Goal: Task Accomplishment & Management: Manage account settings

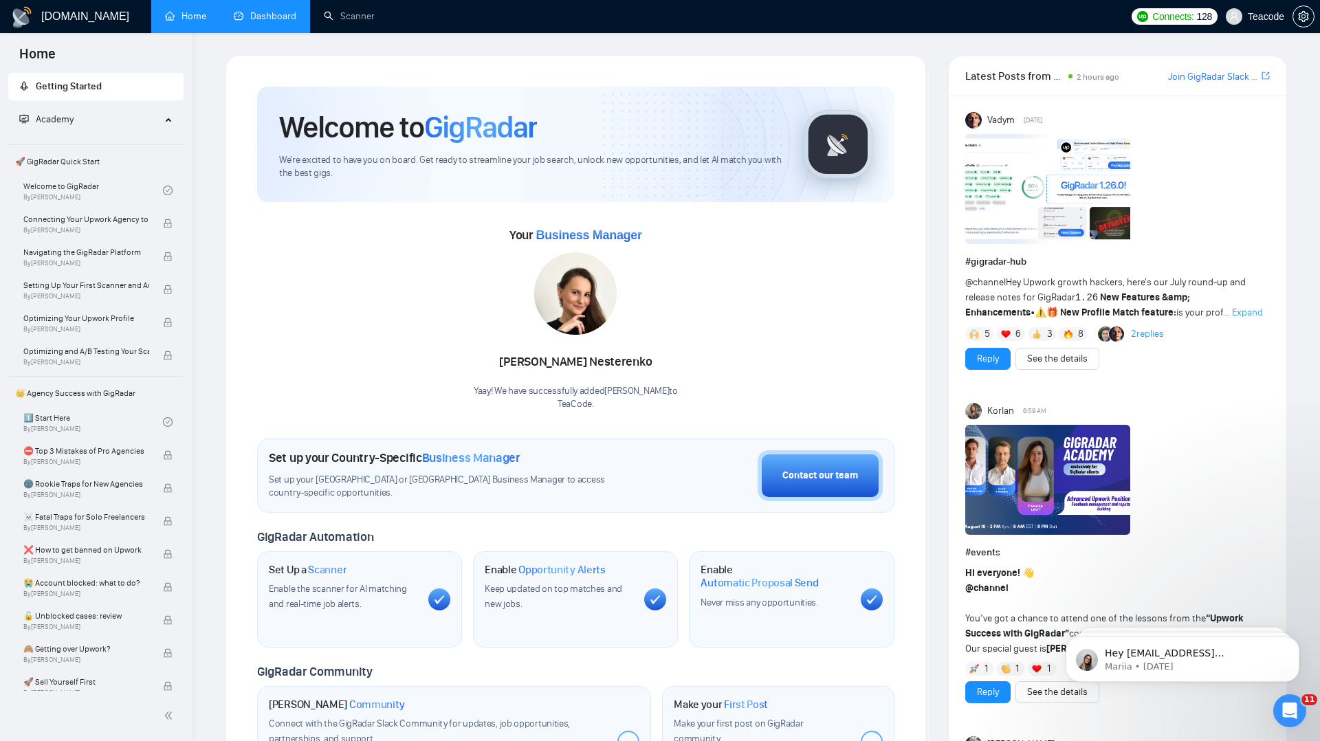
click at [241, 22] on link "Dashboard" at bounding box center [265, 16] width 63 height 12
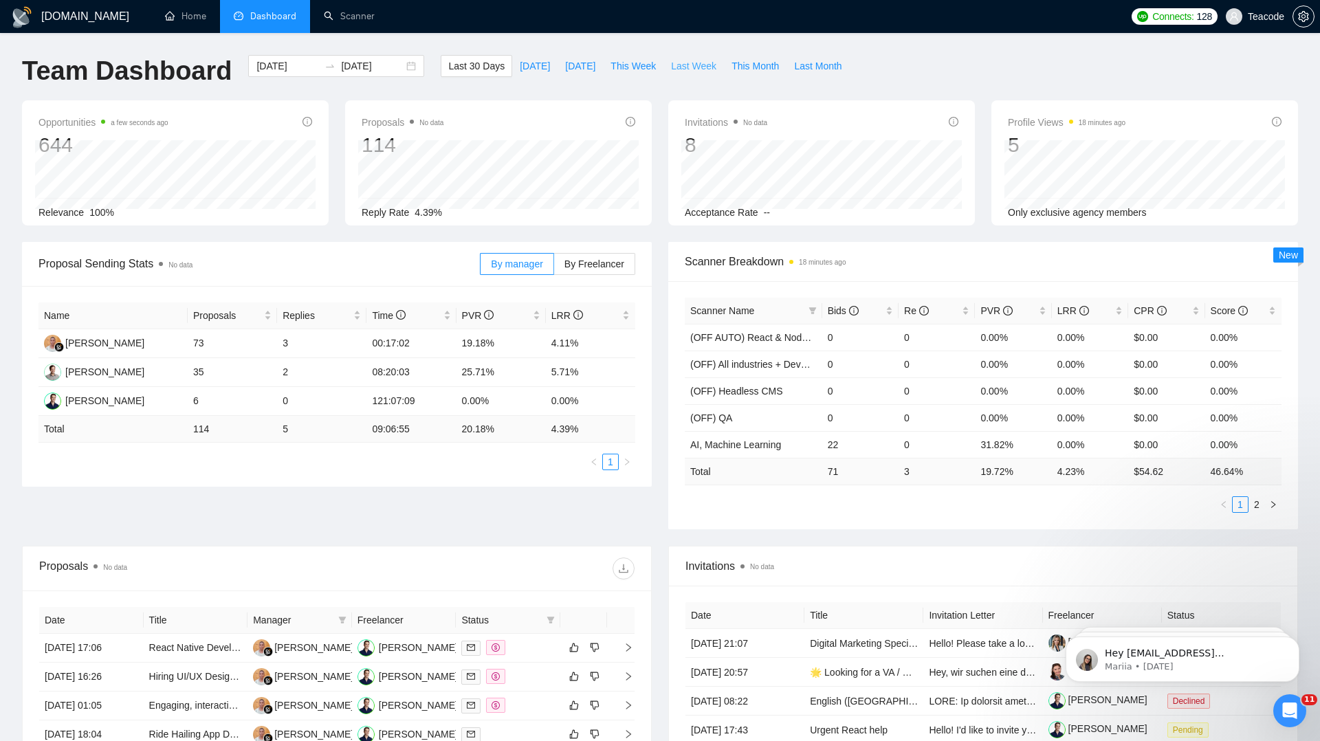
click at [692, 65] on span "Last Week" at bounding box center [693, 65] width 45 height 15
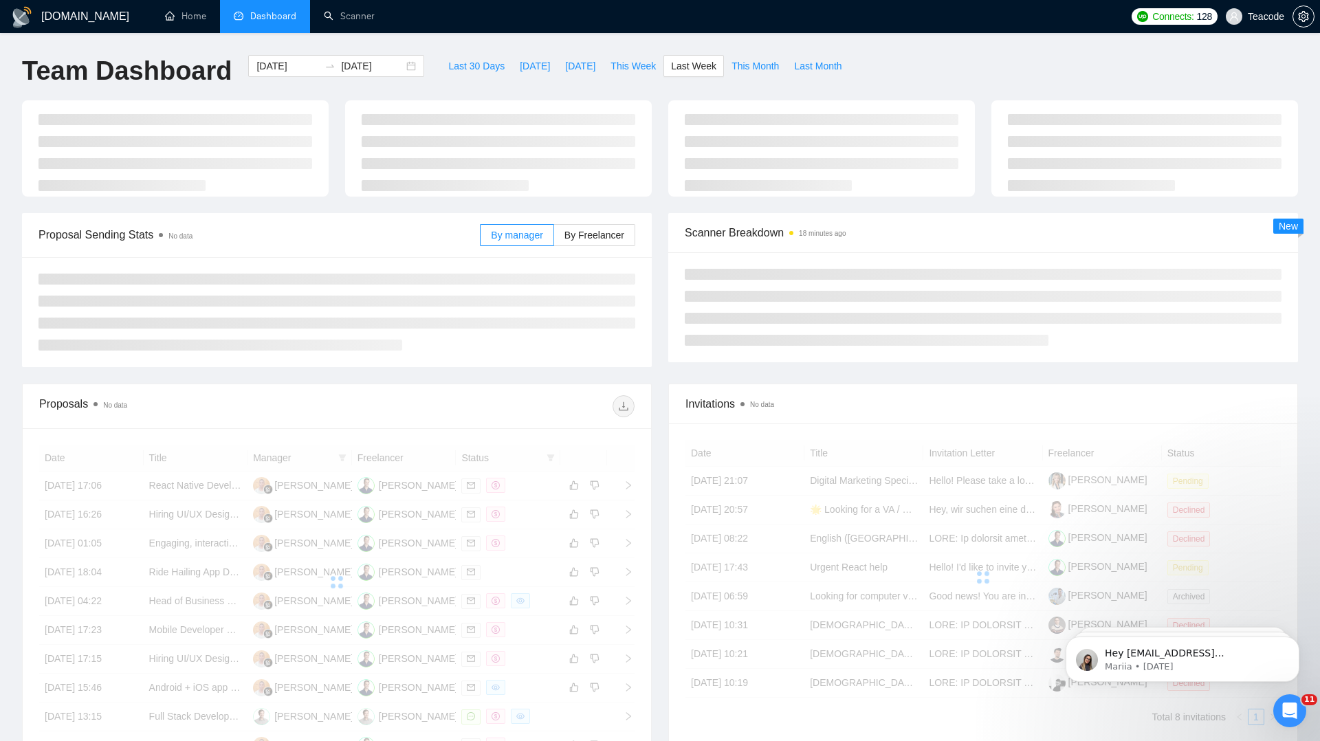
type input "[DATE]"
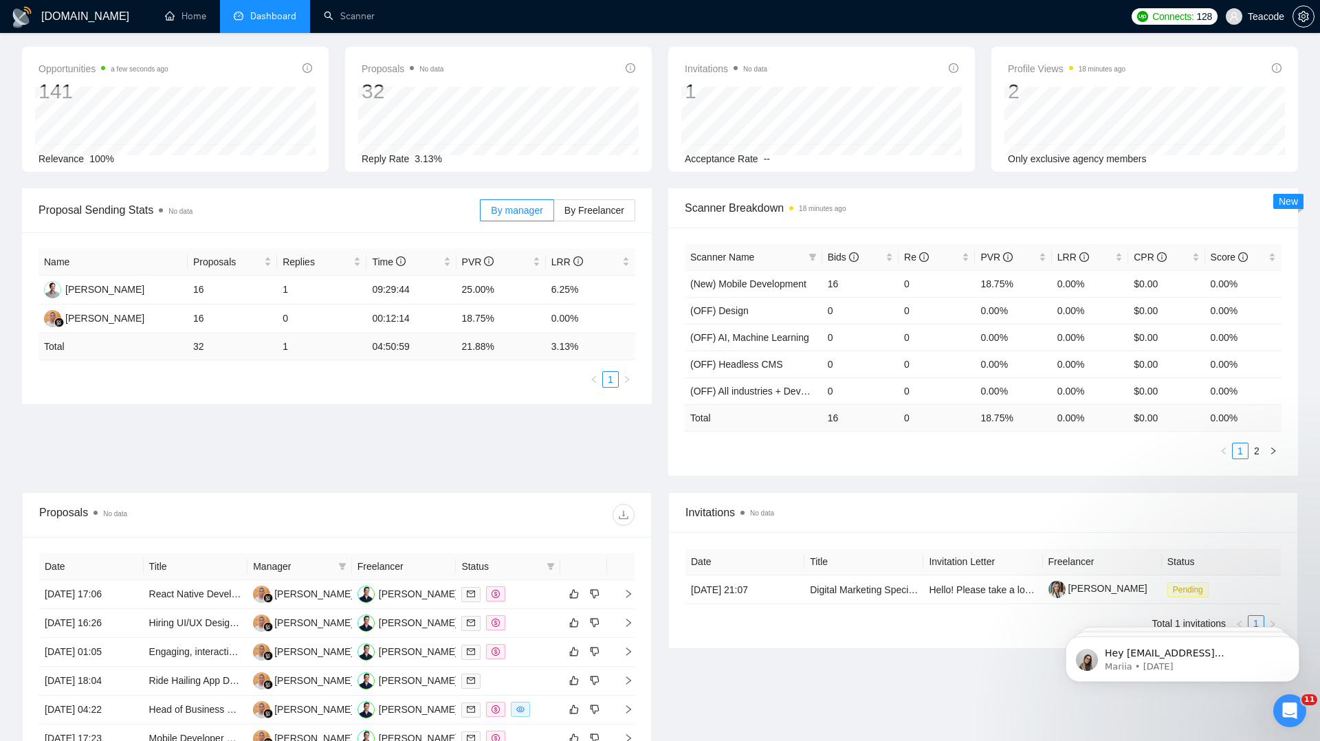
scroll to position [9, 0]
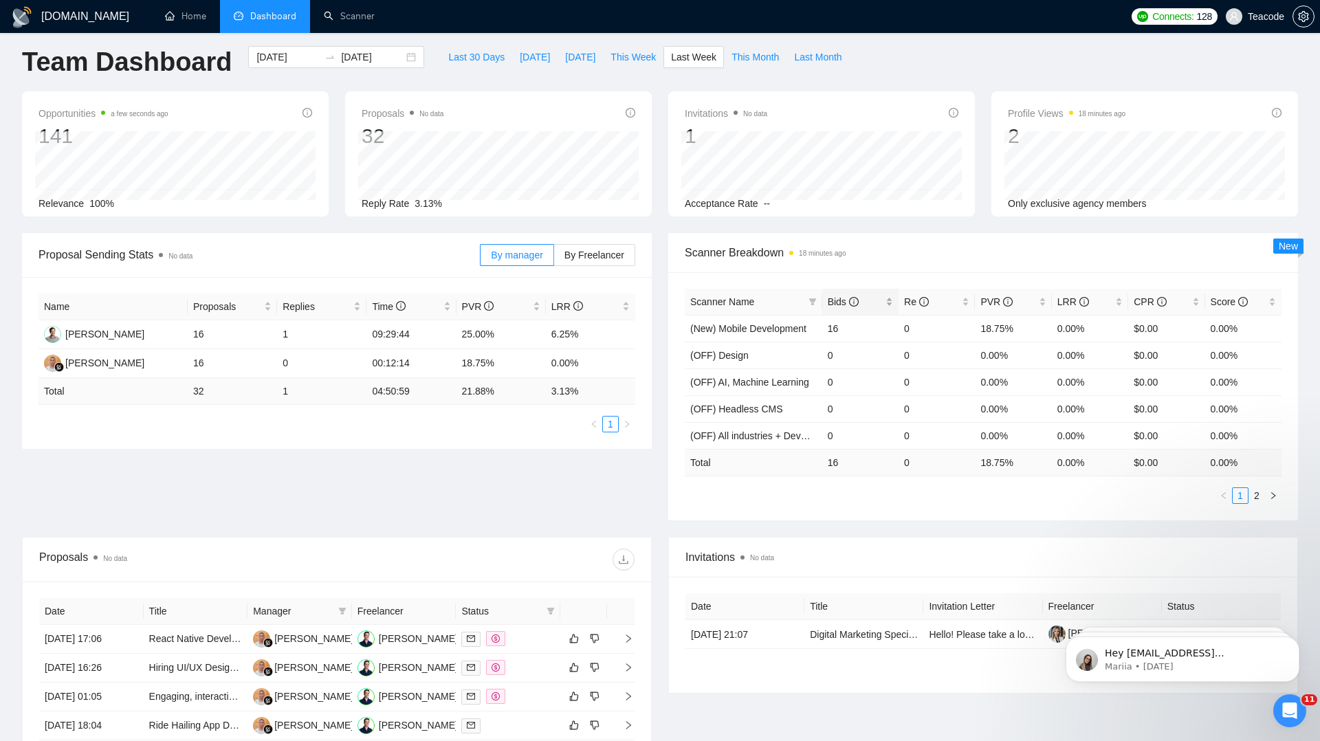
click at [877, 303] on span "Bids" at bounding box center [855, 301] width 55 height 15
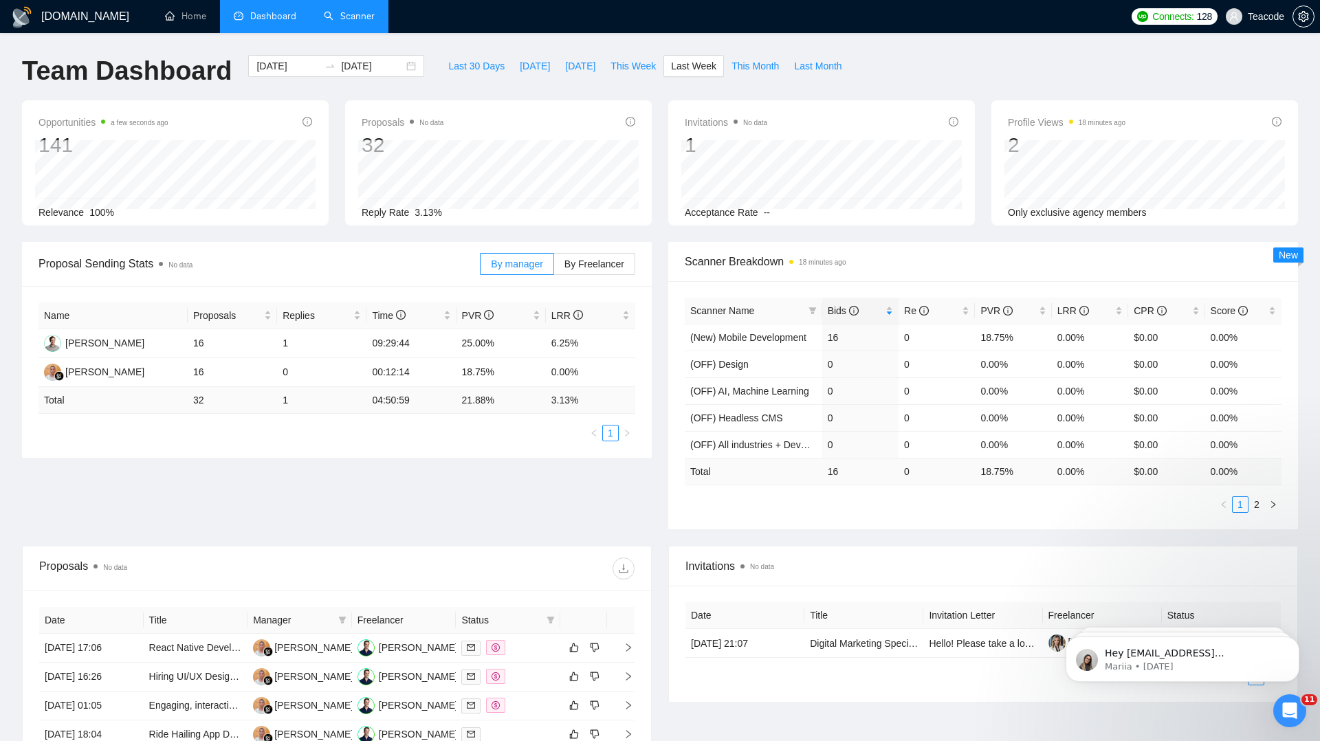
click at [343, 17] on link "Scanner" at bounding box center [349, 16] width 51 height 12
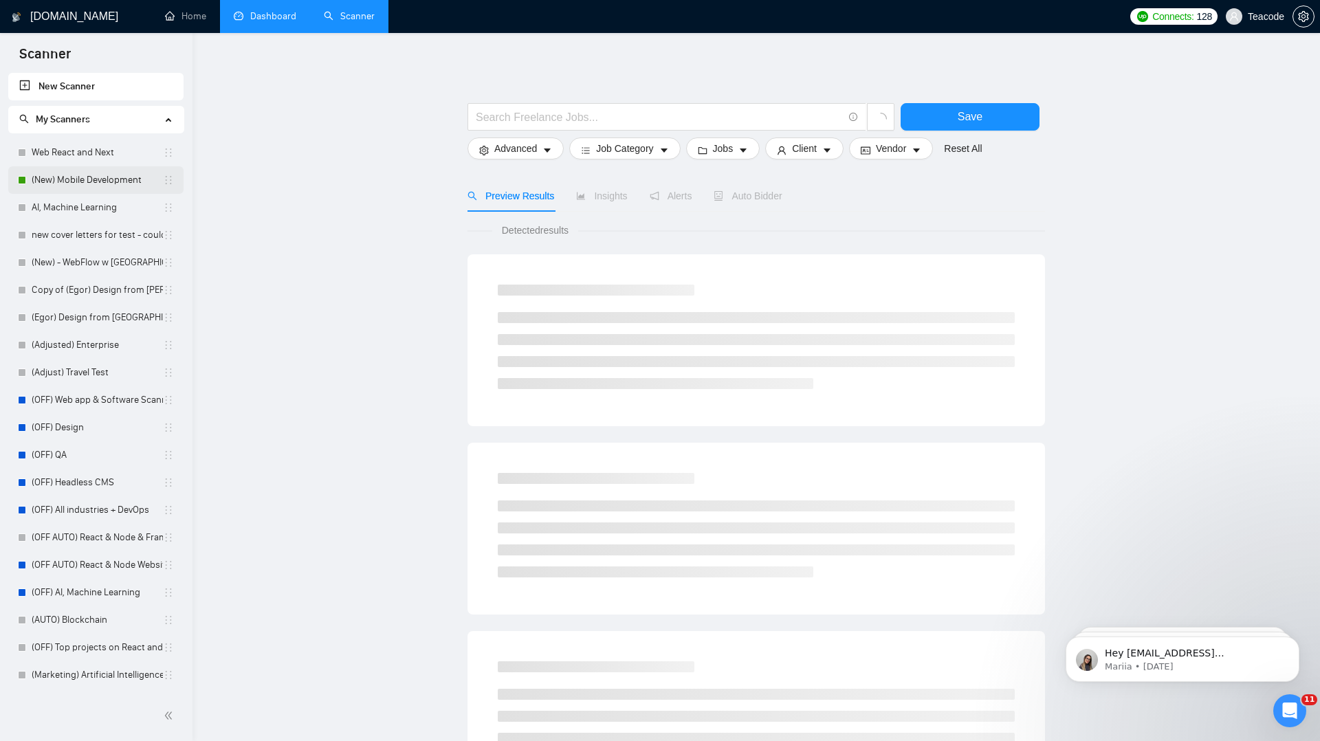
click at [101, 182] on link "(New) Mobile Development" at bounding box center [97, 180] width 131 height 28
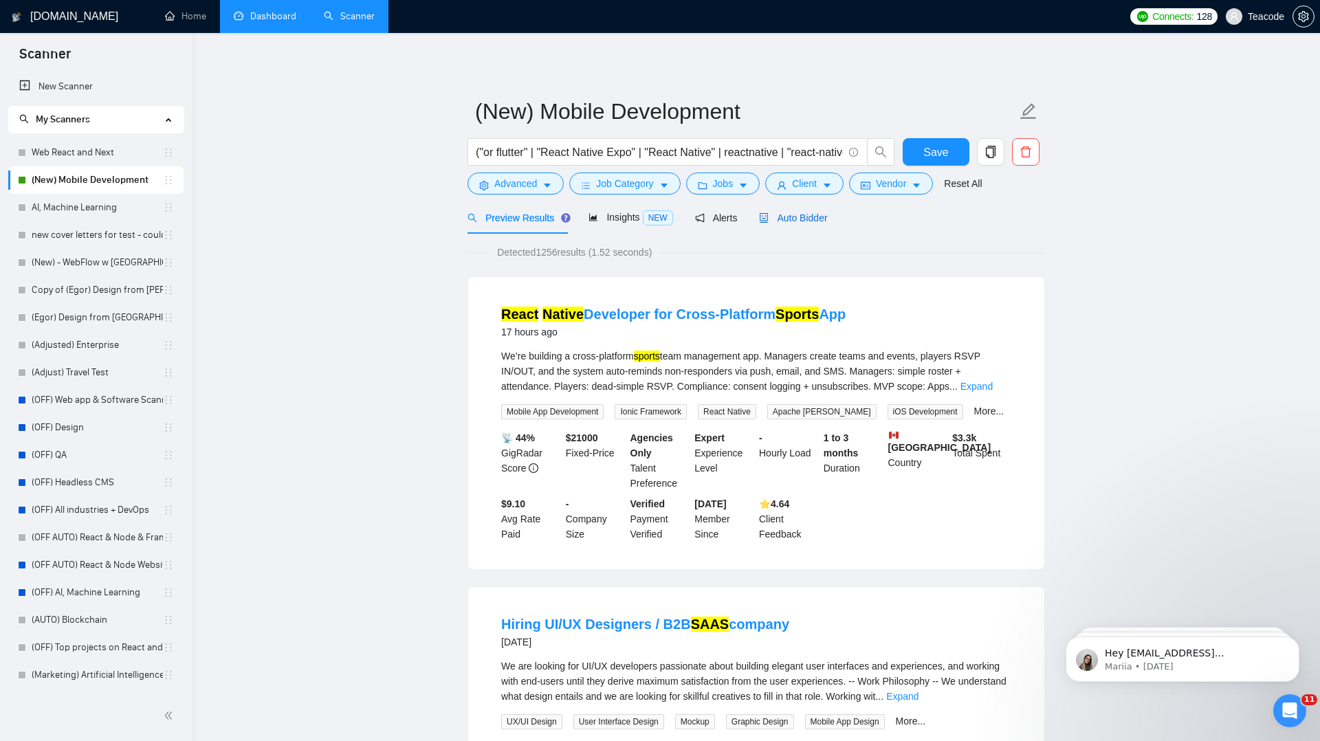
click at [780, 225] on div "Auto Bidder" at bounding box center [793, 217] width 68 height 15
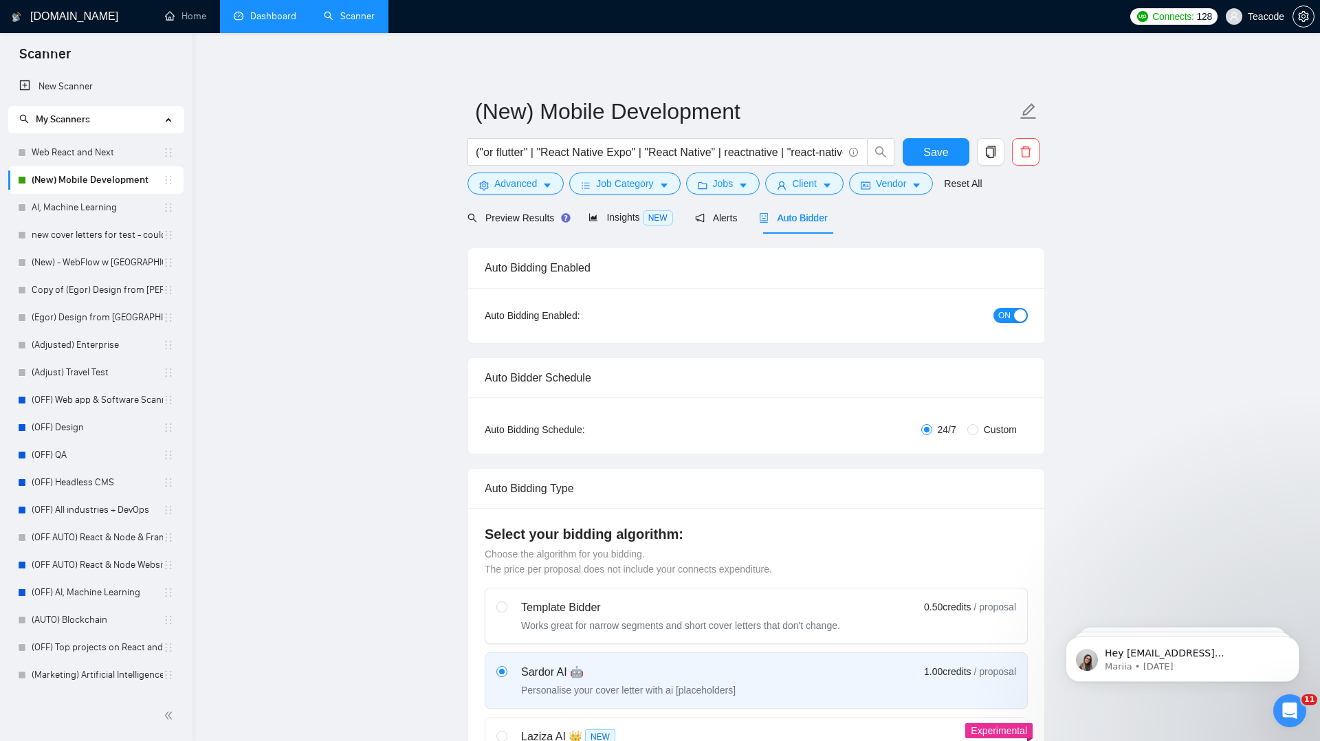
checkbox input "true"
click at [355, 21] on link "Scanner" at bounding box center [349, 16] width 51 height 12
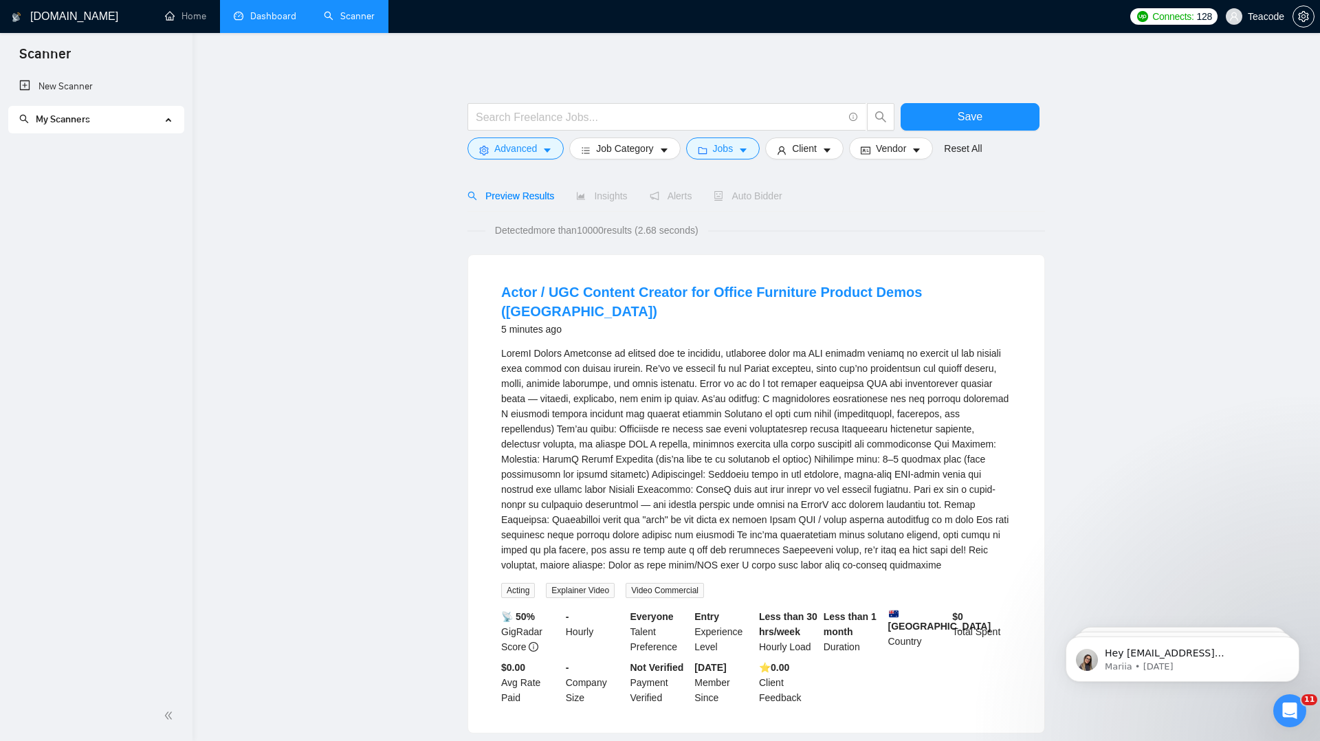
click at [265, 15] on link "Dashboard" at bounding box center [265, 16] width 63 height 12
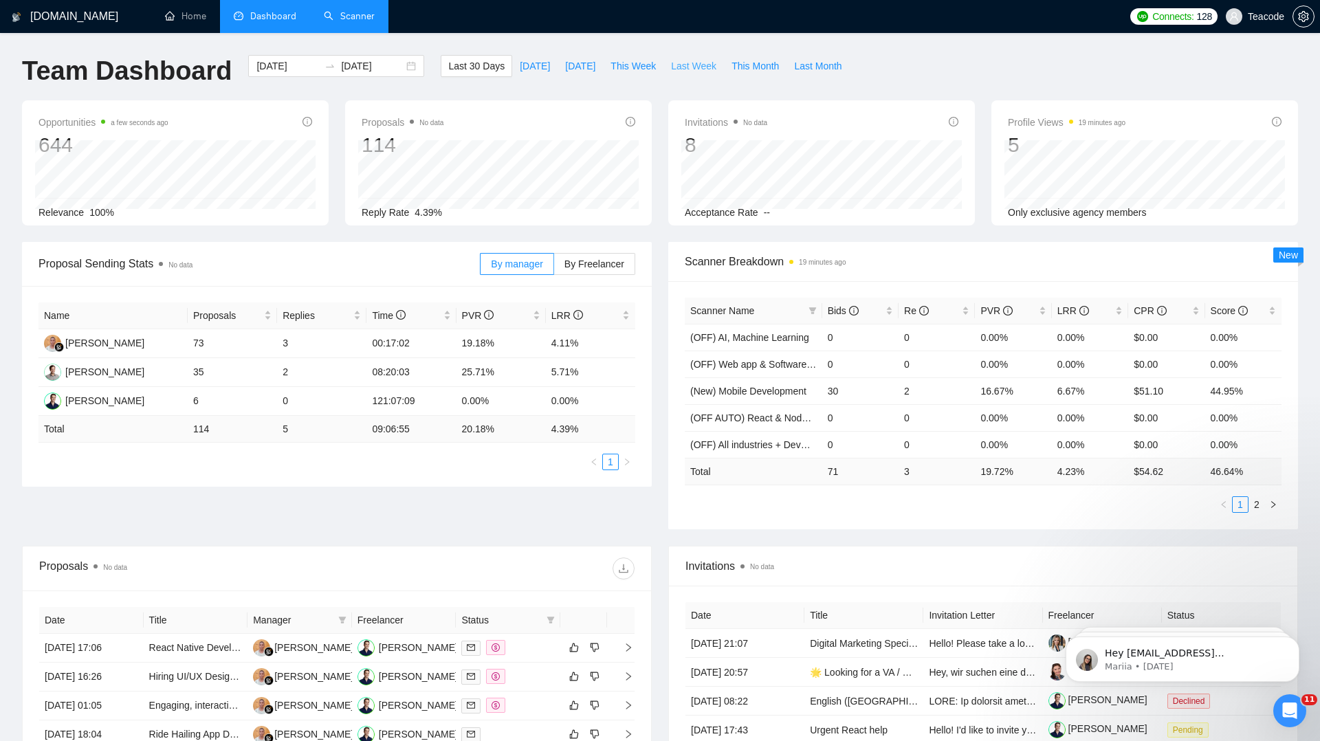
click at [695, 67] on span "Last Week" at bounding box center [693, 65] width 45 height 15
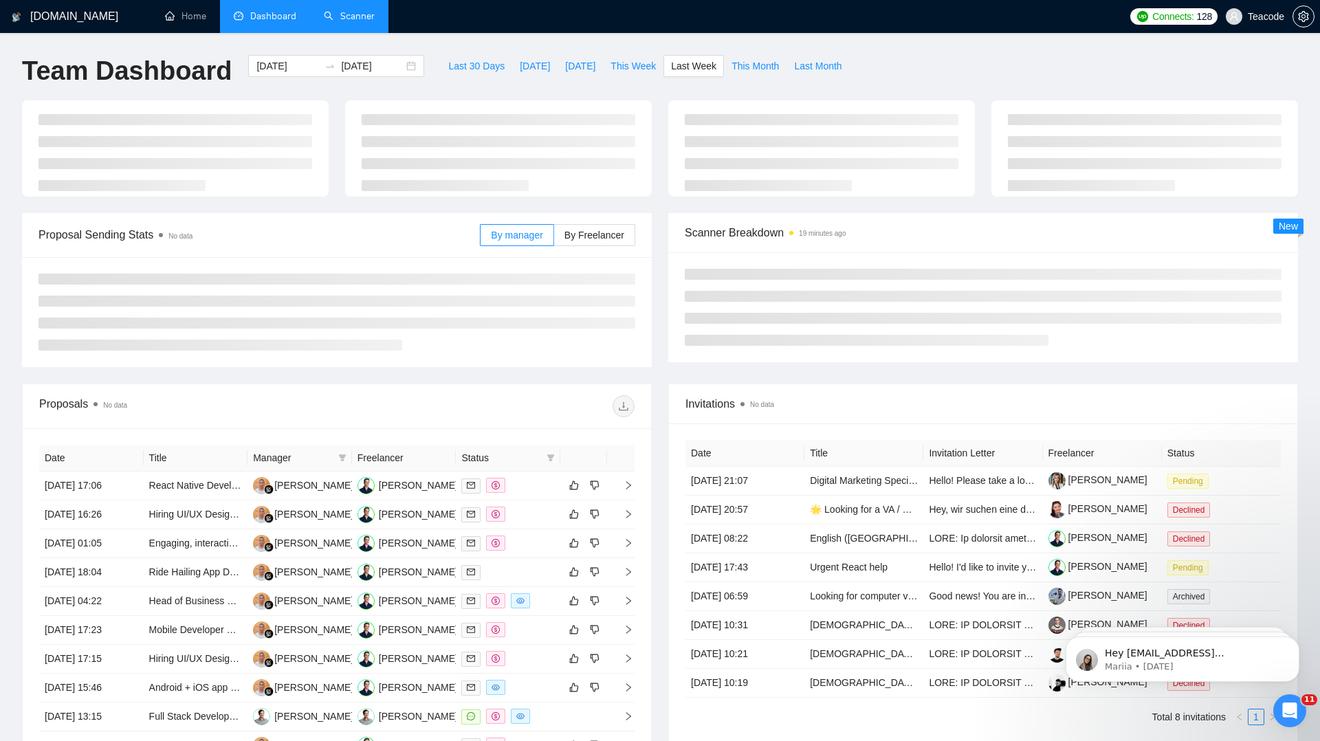
type input "[DATE]"
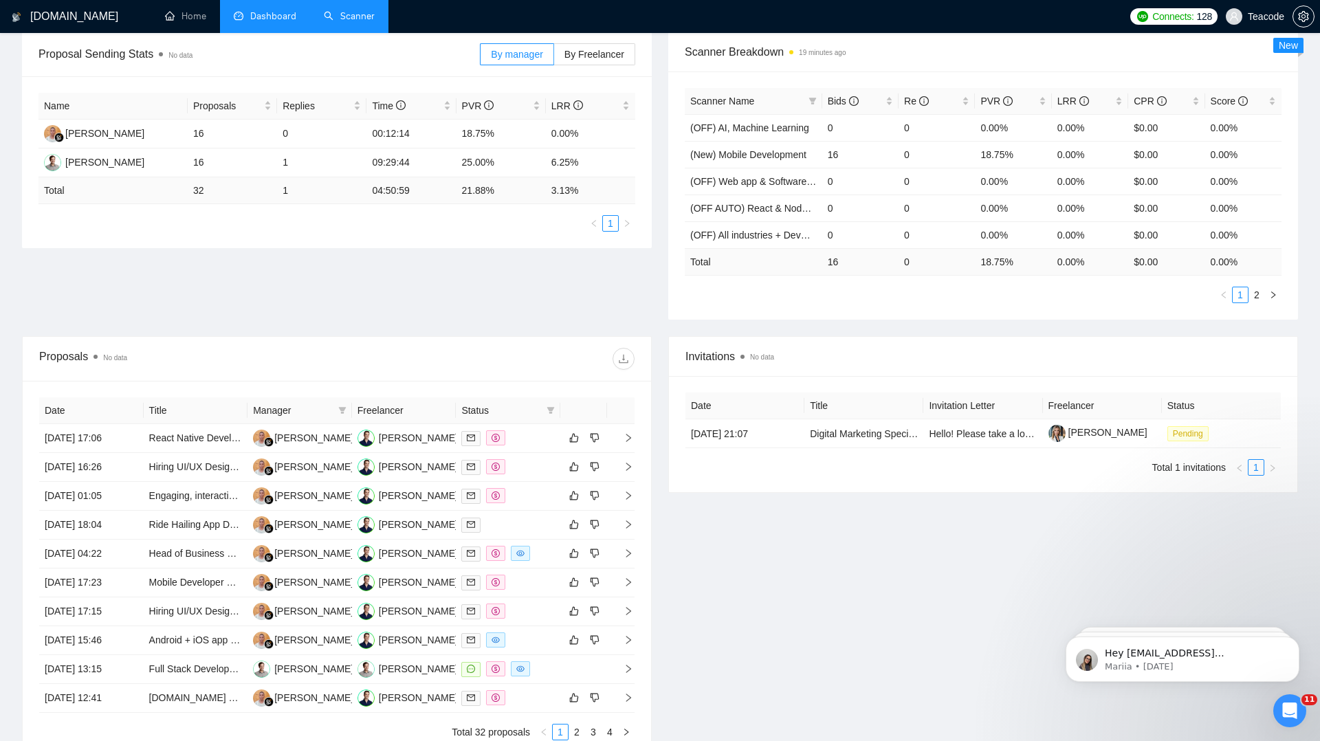
scroll to position [232, 0]
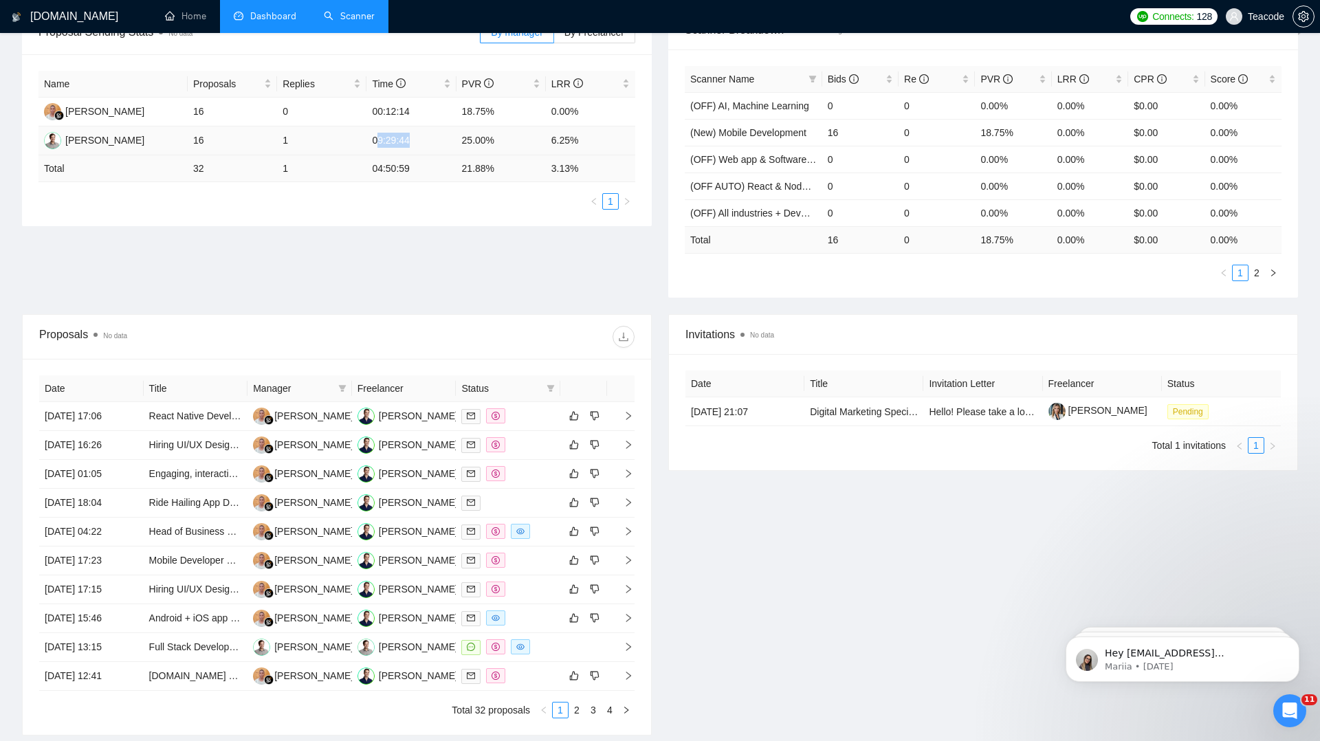
drag, startPoint x: 378, startPoint y: 137, endPoint x: 439, endPoint y: 138, distance: 60.5
click at [439, 138] on td "09:29:44" at bounding box center [410, 141] width 89 height 29
click at [396, 137] on td "09:29:44" at bounding box center [410, 141] width 89 height 29
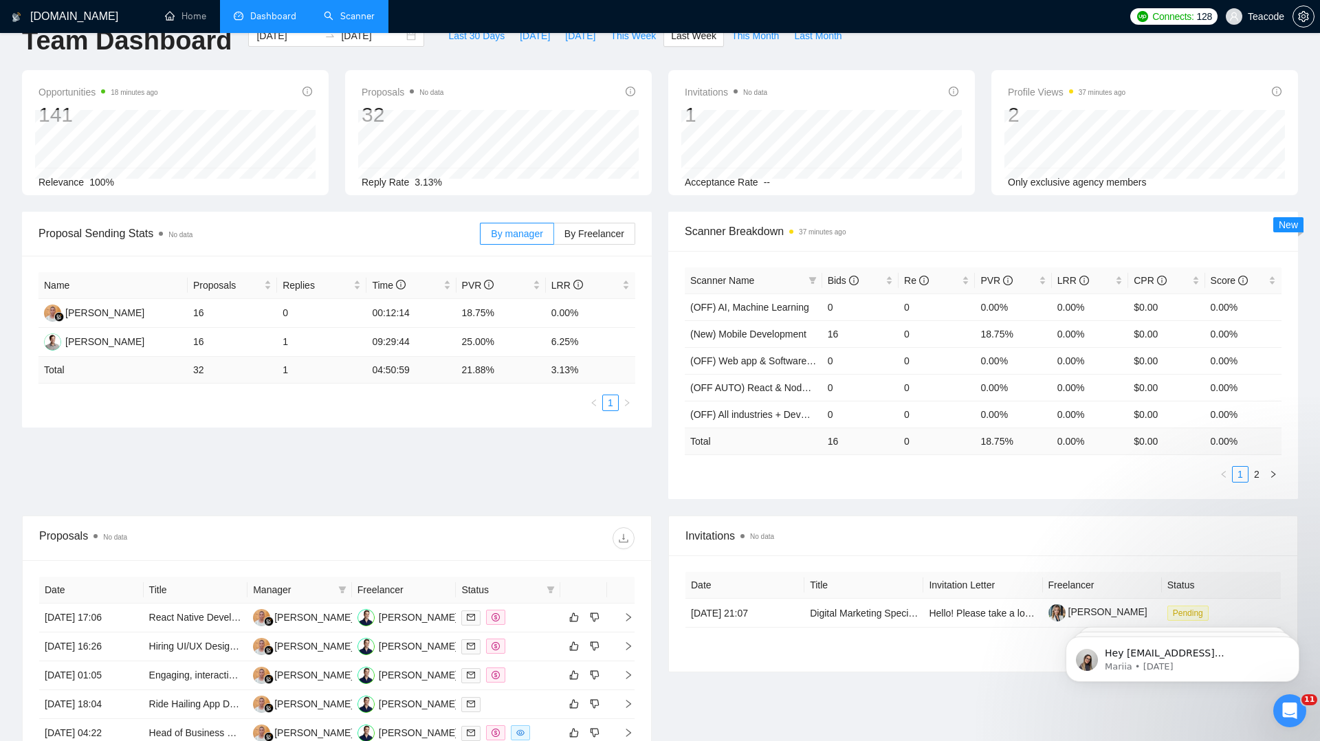
scroll to position [0, 0]
